Goal: Information Seeking & Learning: Find specific page/section

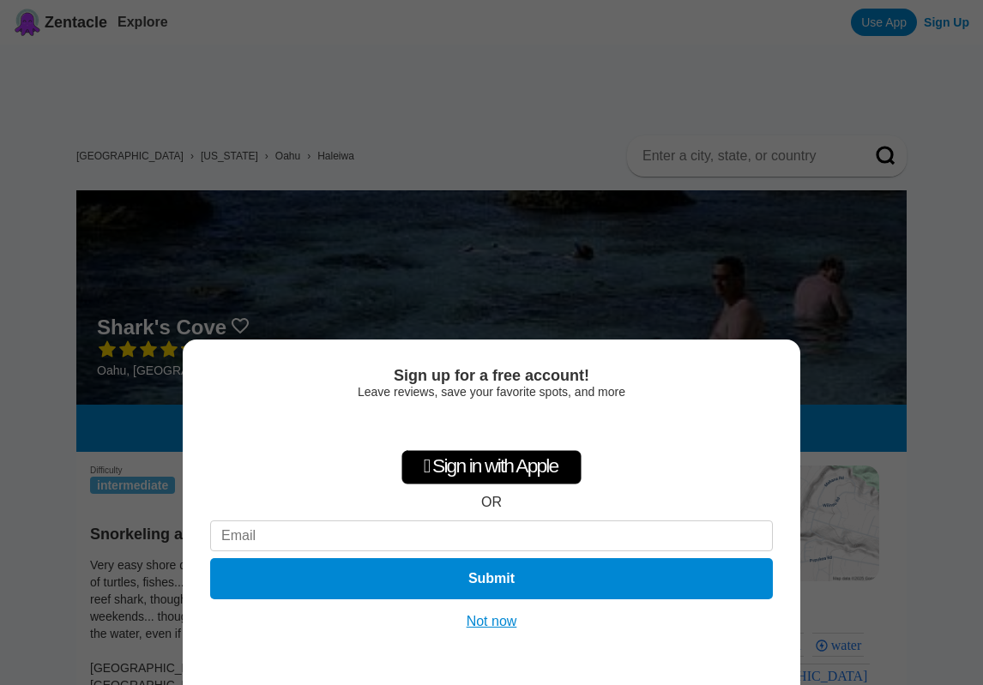
click at [504, 627] on button "Not now" at bounding box center [492, 621] width 61 height 17
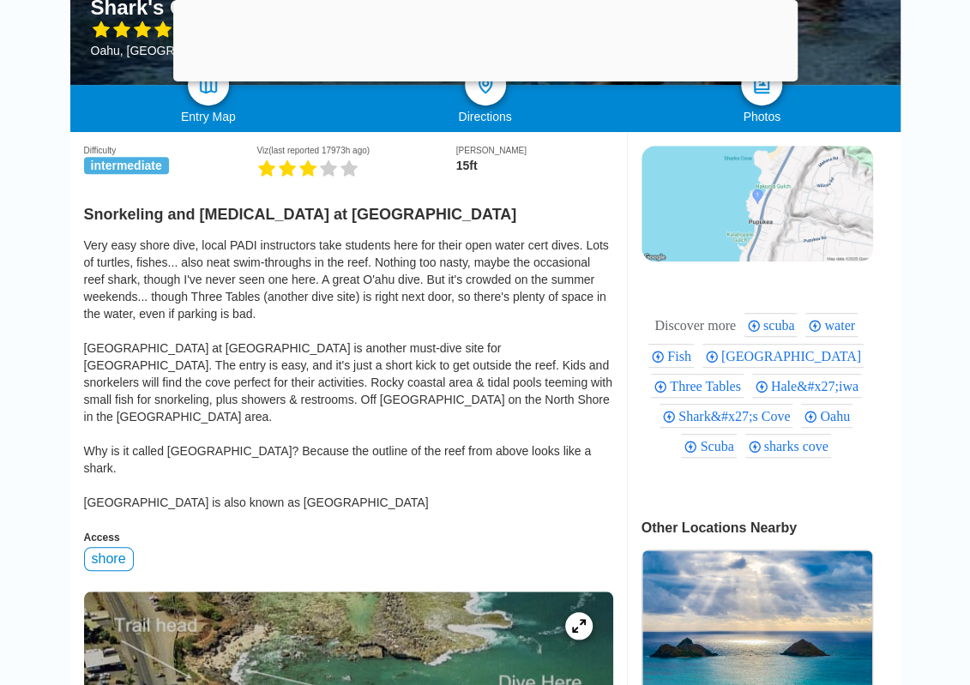
scroll to position [515, 0]
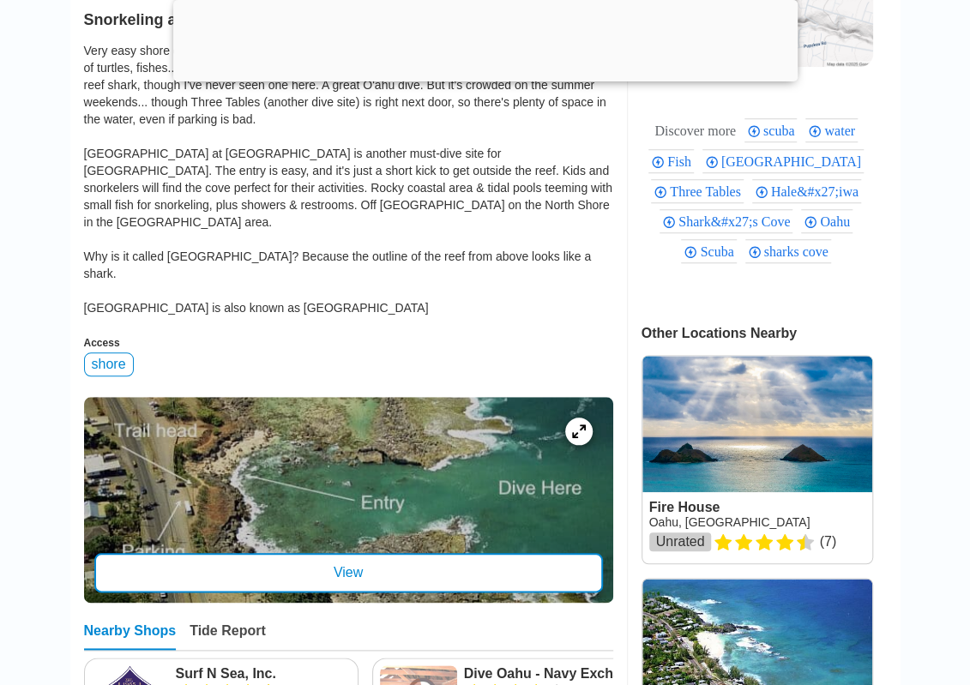
click at [419, 553] on div "View" at bounding box center [348, 572] width 509 height 39
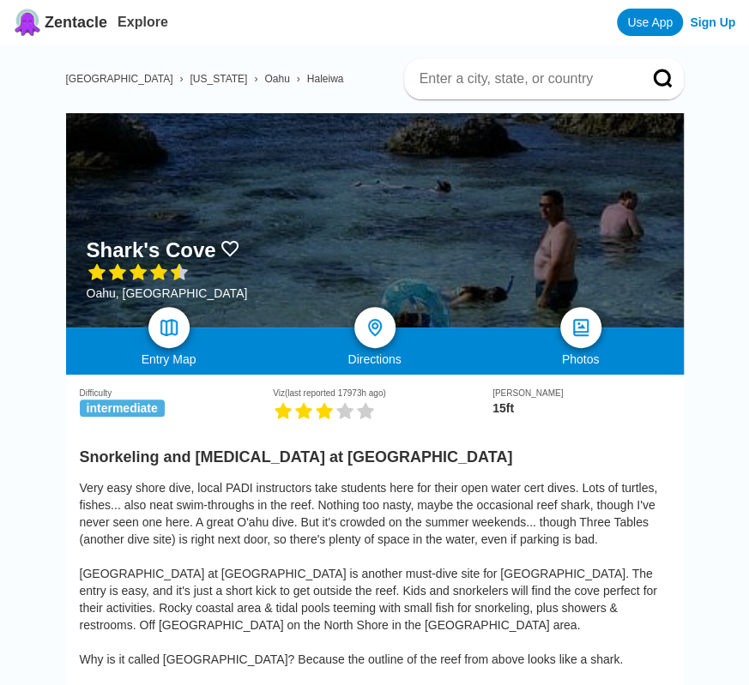
click at [487, 84] on input at bounding box center [523, 78] width 211 height 17
type input "hookipa beach park"
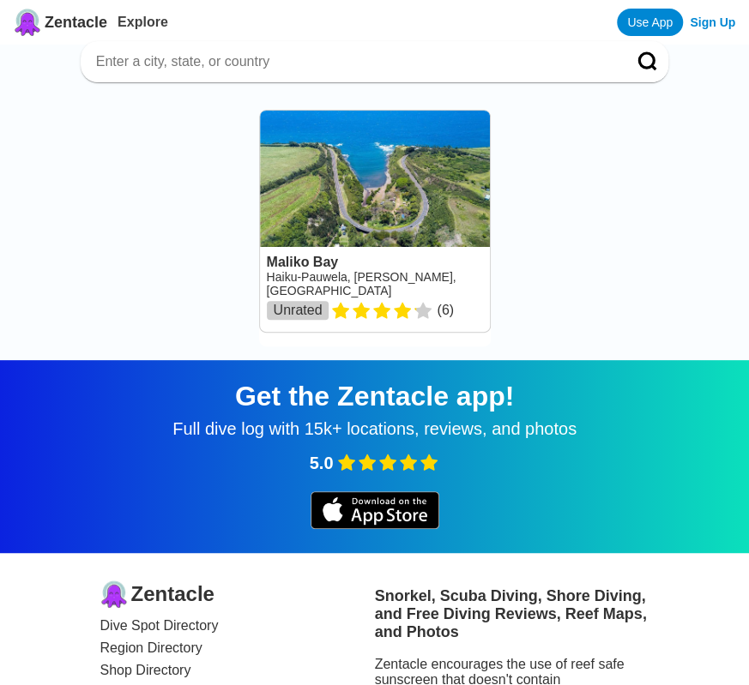
click at [281, 67] on input at bounding box center [354, 61] width 520 height 17
click at [199, 56] on input at bounding box center [354, 61] width 520 height 17
paste input "Ho'okipa Beach Park"
click at [650, 75] on button at bounding box center [647, 61] width 41 height 41
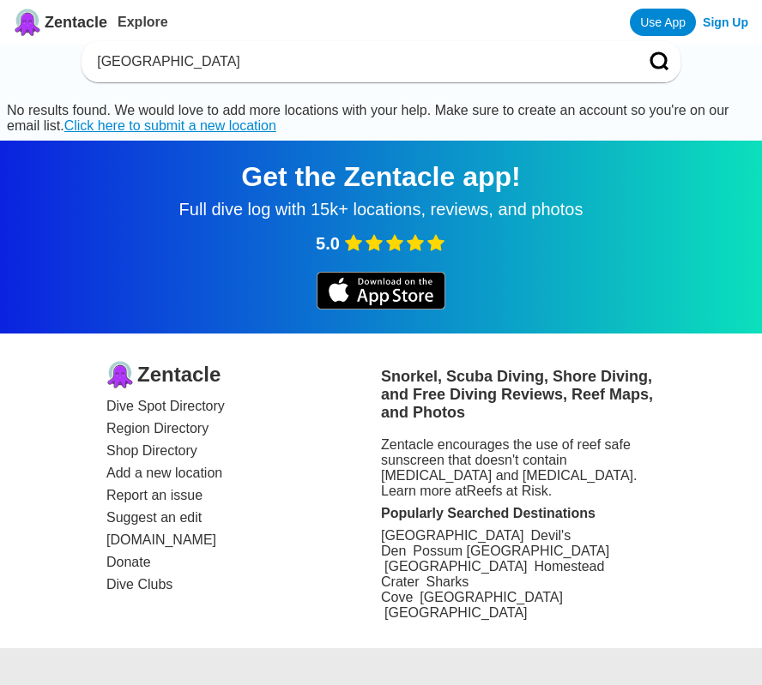
click at [181, 55] on input "Ho'okipa Beach" at bounding box center [360, 61] width 530 height 17
paste input "Kaihalulu Red Sand Beach"
drag, startPoint x: 371, startPoint y: 61, endPoint x: 62, endPoint y: 68, distance: 308.9
click at [62, 68] on div "Ho'okipa BeacKaihalulu Red Sand Beachh No results found. We would love to add m…" at bounding box center [381, 98] width 762 height 86
paste input "Kaihalulu Red Sand Beac"
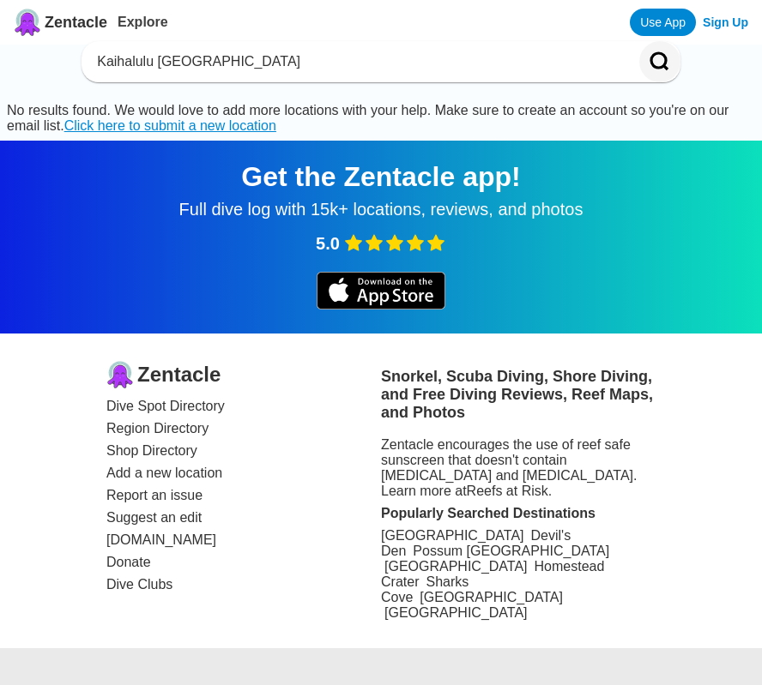
click at [654, 56] on icon at bounding box center [659, 61] width 16 height 16
click at [233, 64] on input "Kaihalulu Red Sand Beach" at bounding box center [360, 61] width 530 height 17
drag, startPoint x: 290, startPoint y: 61, endPoint x: 67, endPoint y: 63, distance: 223.0
click at [67, 63] on div "Kaihalulu Red Sand Beach No results found. We would love to add more locations …" at bounding box center [381, 98] width 762 height 86
paste input "Black Sand Beach"
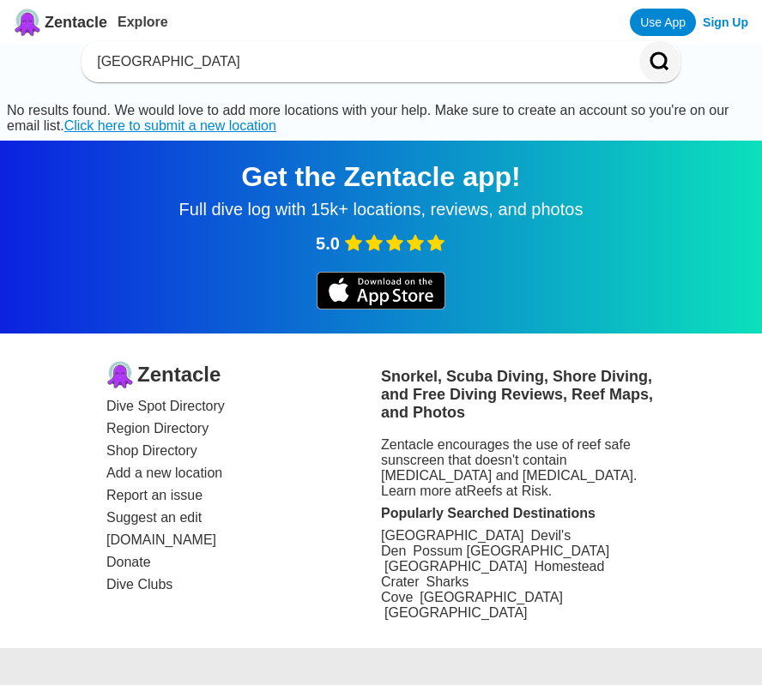
type input "Black Sand Beach"
click at [650, 65] on icon at bounding box center [659, 61] width 21 height 21
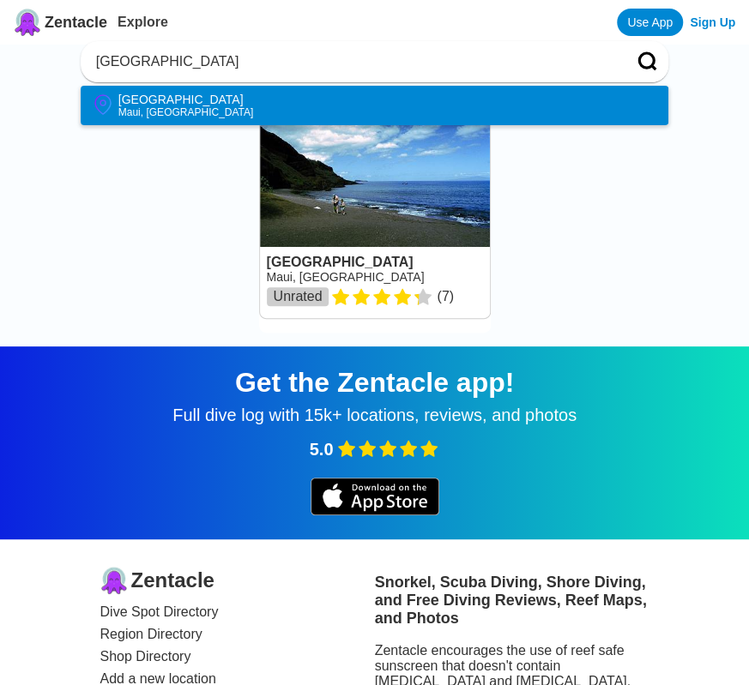
click at [265, 112] on li "Black Sand Beach Maui, Hawaiian Islands" at bounding box center [375, 105] width 588 height 39
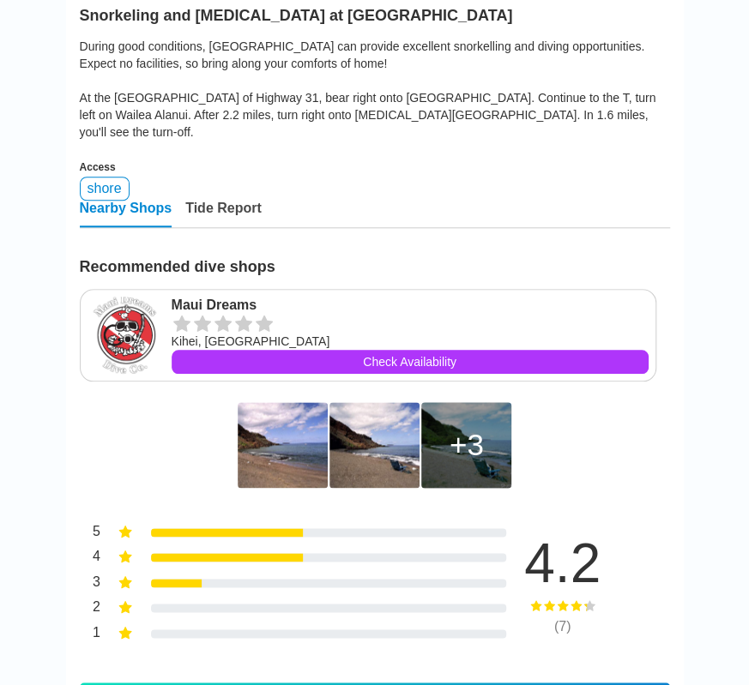
scroll to position [343, 0]
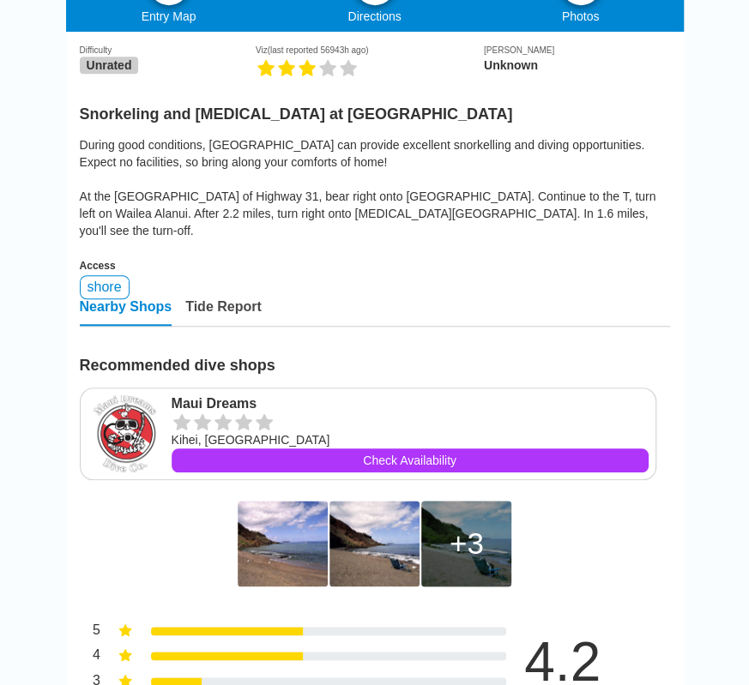
click at [211, 305] on div "Tide Report" at bounding box center [223, 312] width 76 height 27
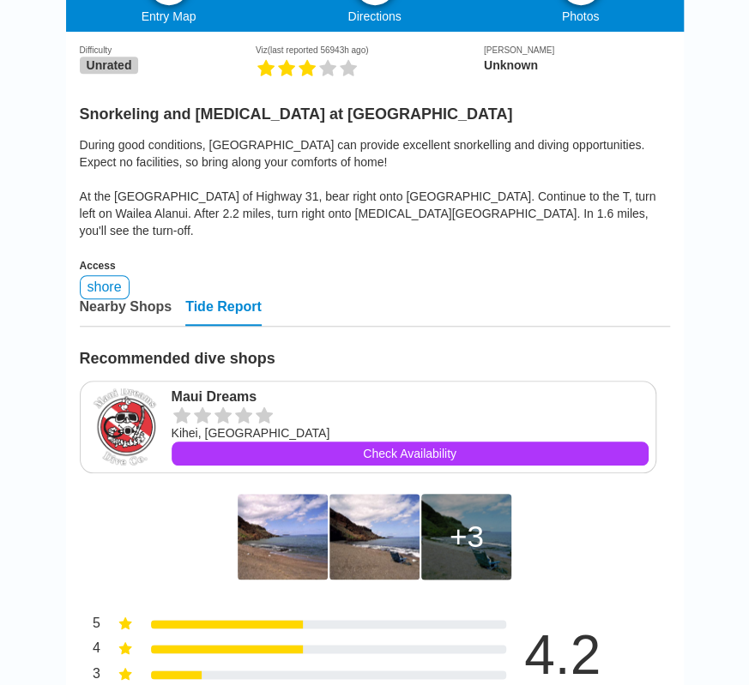
click at [138, 306] on div "Nearby Shops" at bounding box center [126, 312] width 93 height 27
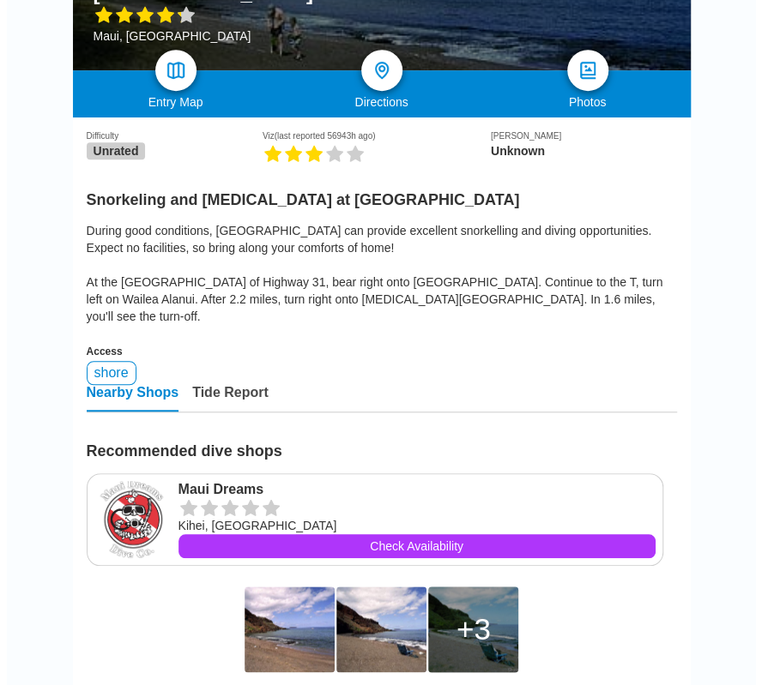
scroll to position [0, 0]
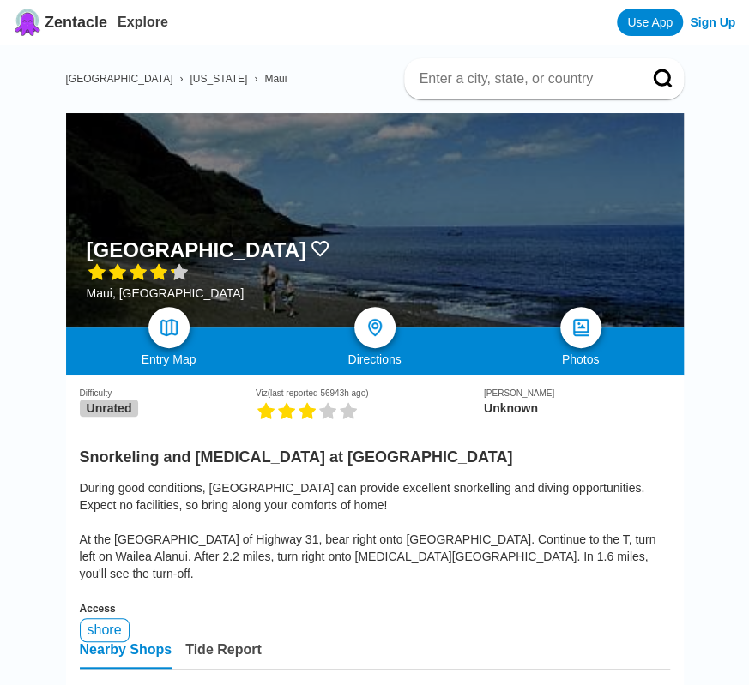
click at [396, 325] on div at bounding box center [375, 220] width 618 height 214
click at [174, 343] on link at bounding box center [169, 328] width 50 height 50
click at [489, 83] on input at bounding box center [523, 78] width 211 height 17
paste input "Captain James Cook Monument"
type input "Captain James Cook Monument"
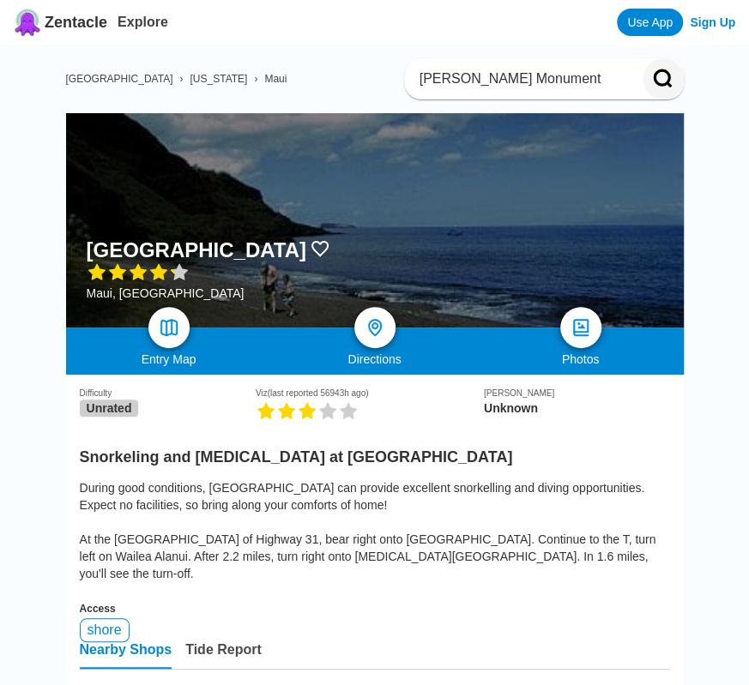
click at [653, 81] on icon at bounding box center [663, 79] width 21 height 21
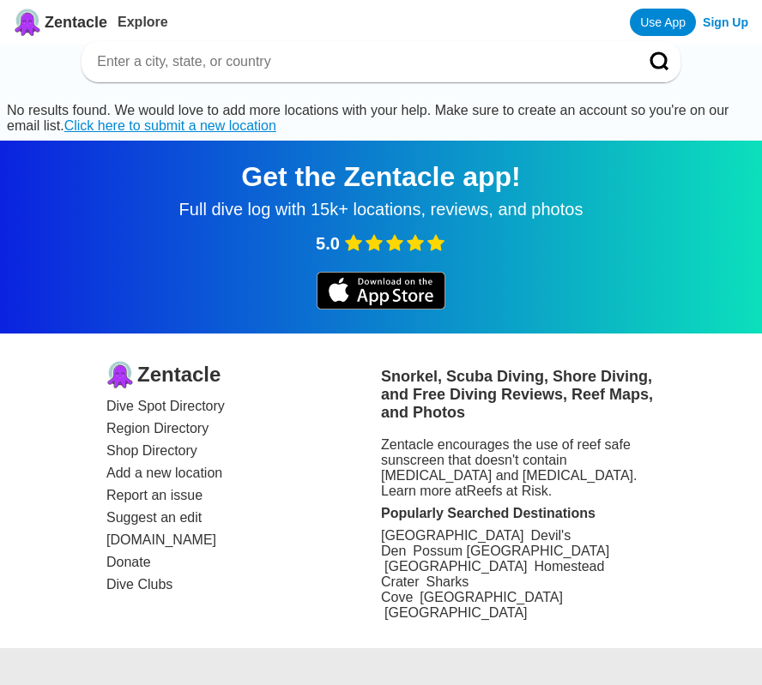
click at [280, 69] on input at bounding box center [360, 61] width 530 height 17
paste input "Captain James Cook Monument"
drag, startPoint x: 228, startPoint y: 63, endPoint x: 348, endPoint y: 63, distance: 120.1
click at [348, 63] on input "Captain James Cook Monument" at bounding box center [360, 61] width 530 height 17
type input "Captain James Cook"
